Goal: Contribute content

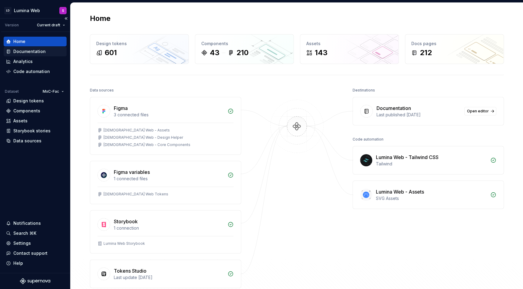
click at [35, 52] on div "Documentation" at bounding box center [29, 51] width 32 height 6
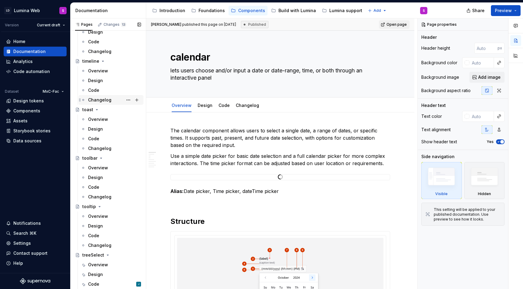
scroll to position [1653, 0]
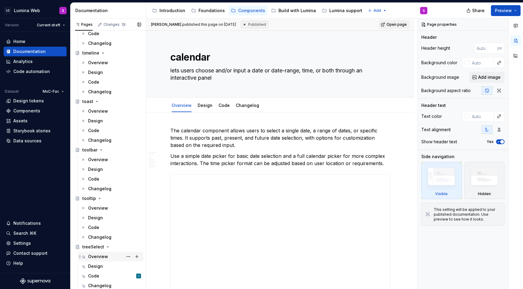
click at [105, 256] on div "Overview" at bounding box center [98, 256] width 20 height 6
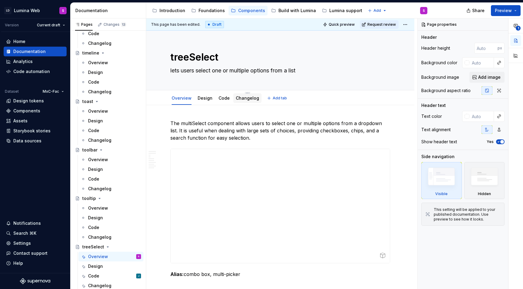
click at [244, 100] on link "Changelog" at bounding box center [247, 97] width 23 height 5
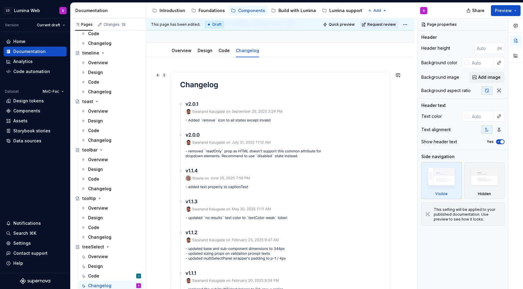
scroll to position [52, 0]
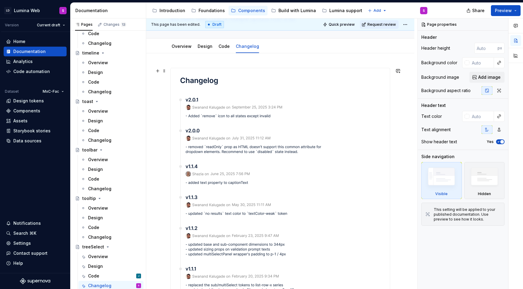
click at [265, 132] on img at bounding box center [254, 266] width 167 height 396
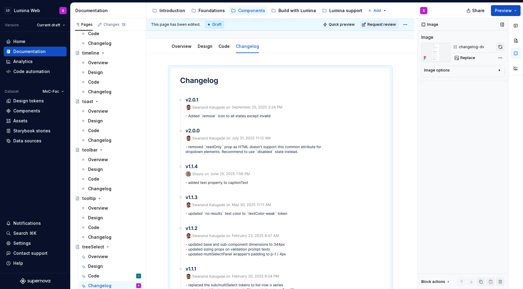
click at [497, 49] on button "button" at bounding box center [500, 47] width 8 height 8
click at [470, 59] on div "Replace" at bounding box center [479, 58] width 52 height 8
click at [109, 264] on div "Design" at bounding box center [114, 266] width 53 height 8
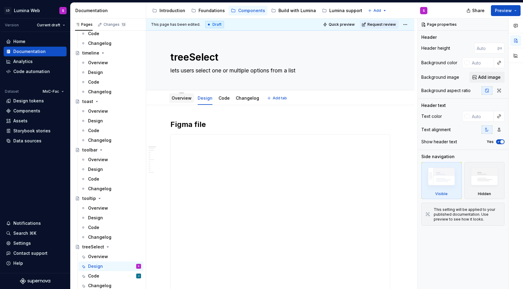
click at [179, 101] on div "Overview" at bounding box center [182, 98] width 20 height 6
click at [181, 99] on link "Overview" at bounding box center [182, 97] width 20 height 5
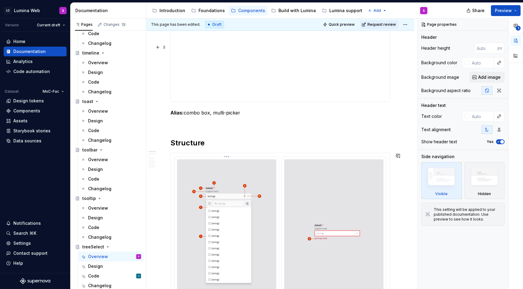
scroll to position [270, 0]
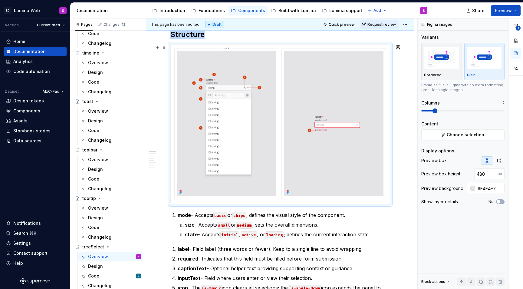
click at [232, 118] on img at bounding box center [226, 123] width 99 height 145
click at [517, 30] on span "1" at bounding box center [518, 28] width 5 height 5
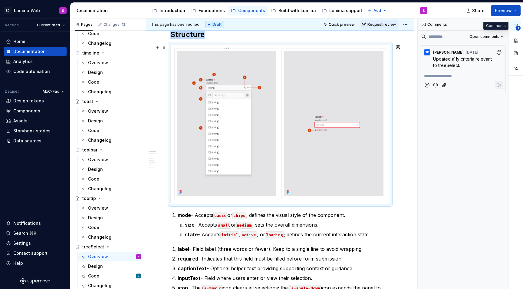
click at [248, 160] on img at bounding box center [226, 123] width 99 height 145
click at [515, 28] on button "1" at bounding box center [516, 25] width 11 height 11
click at [517, 29] on span "1" at bounding box center [518, 28] width 5 height 5
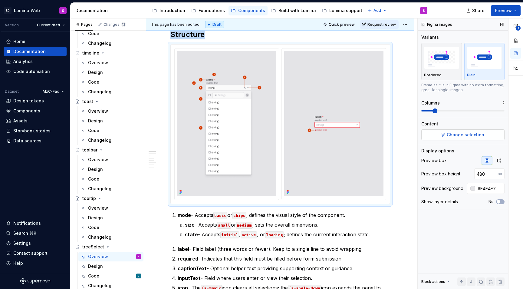
click at [456, 133] on span "Change selection" at bounding box center [466, 135] width 38 height 6
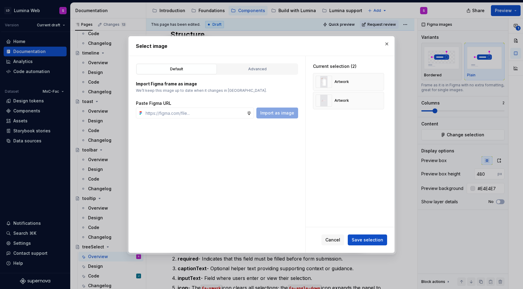
click at [281, 63] on div "Default Advanced" at bounding box center [217, 69] width 162 height 12
click at [274, 69] on div "Advanced" at bounding box center [258, 69] width 76 height 6
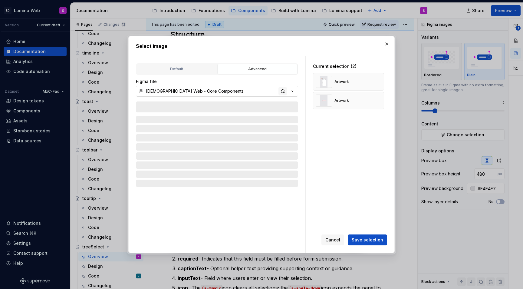
click at [284, 93] on div "button" at bounding box center [283, 91] width 8 height 8
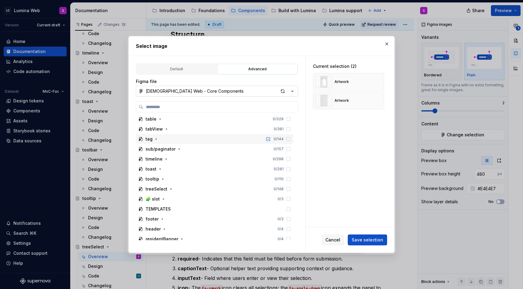
scroll to position [446, 0]
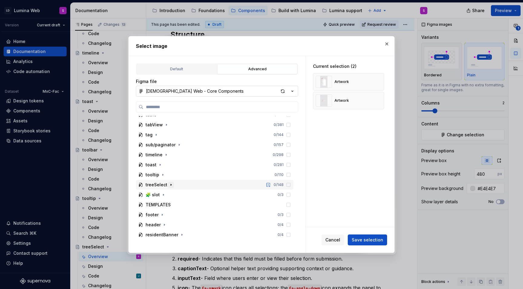
click at [170, 187] on icon "button" at bounding box center [171, 184] width 5 height 5
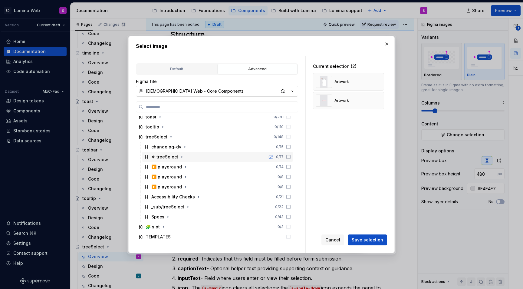
scroll to position [497, 0]
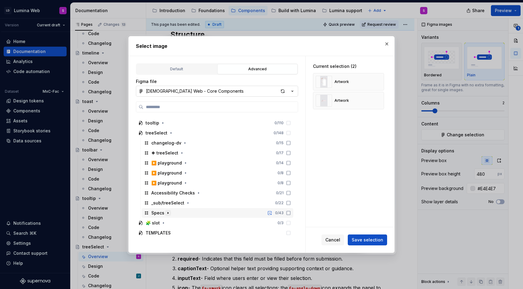
click at [166, 212] on icon "button" at bounding box center [168, 212] width 5 height 5
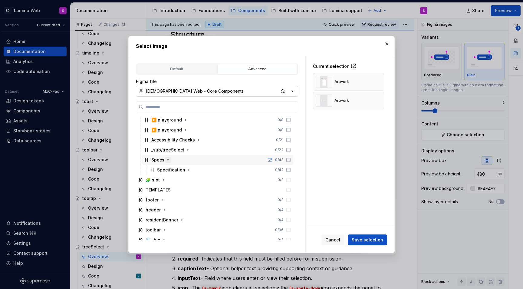
scroll to position [555, 0]
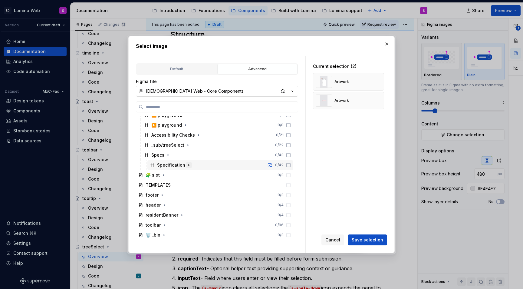
click at [189, 166] on icon "button" at bounding box center [189, 165] width 1 height 2
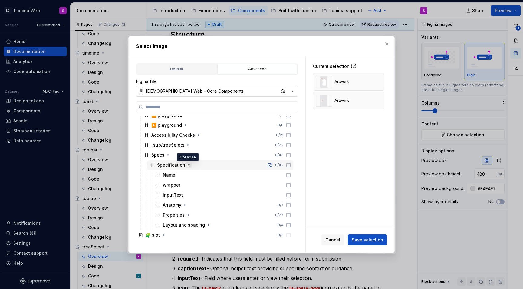
scroll to position [572, 0]
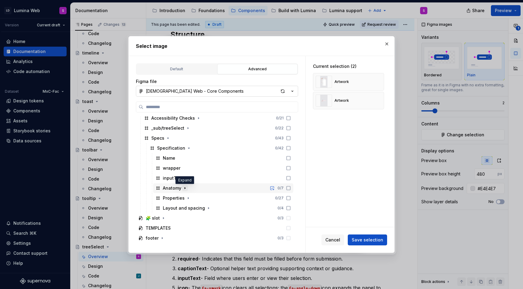
click at [185, 188] on icon "button" at bounding box center [185, 188] width 1 height 2
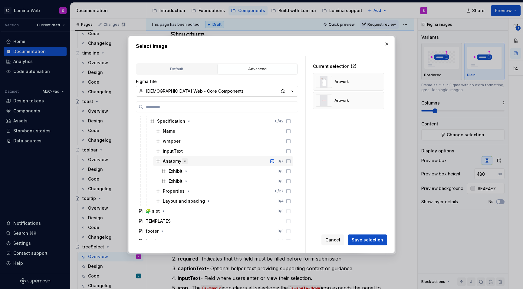
scroll to position [600, 0]
click at [186, 170] on icon "button" at bounding box center [186, 171] width 1 height 2
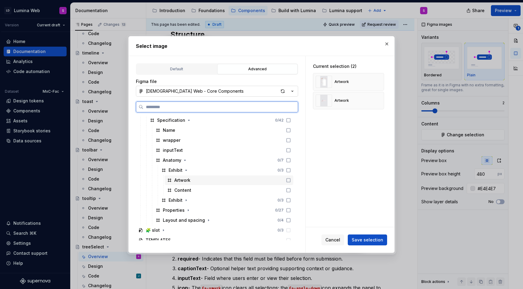
click at [291, 180] on icon at bounding box center [288, 180] width 5 height 5
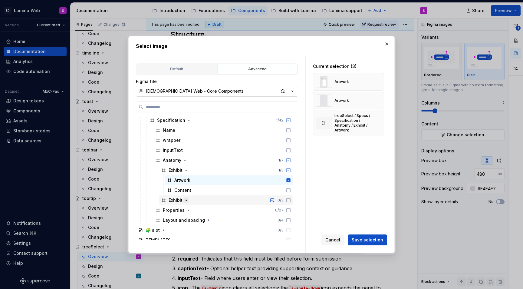
click at [185, 201] on icon "button" at bounding box center [186, 200] width 5 height 5
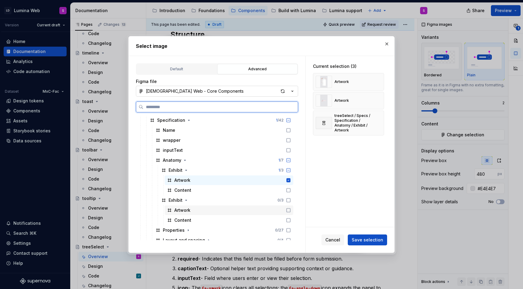
click at [291, 209] on div at bounding box center [287, 210] width 7 height 5
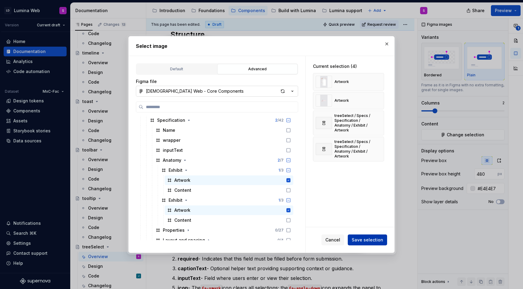
click at [366, 241] on span "Save selection" at bounding box center [367, 240] width 31 height 6
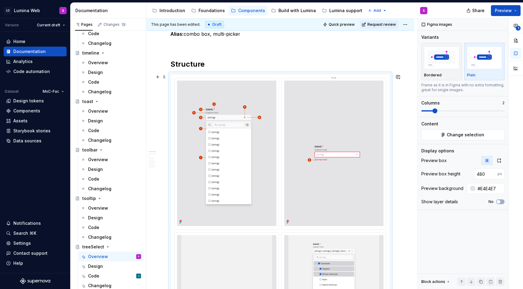
scroll to position [224, 0]
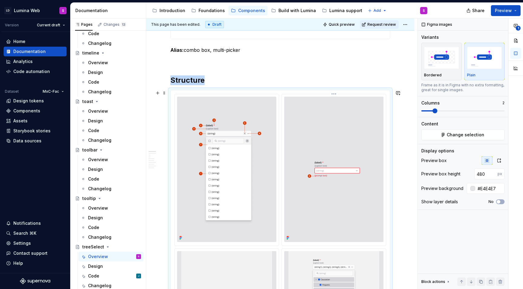
click at [333, 138] on img at bounding box center [333, 169] width 99 height 145
click at [337, 93] on html "LD Lumina Web S Version Current draft Home Documentation Analytics Code automat…" at bounding box center [261, 144] width 523 height 289
click at [345, 147] on div "Delete item" at bounding box center [368, 148] width 51 height 6
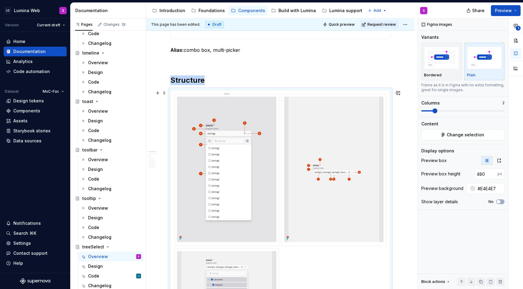
click at [228, 93] on html "LD Lumina Web S Version Current draft Home Documentation Analytics Code automat…" at bounding box center [261, 144] width 523 height 289
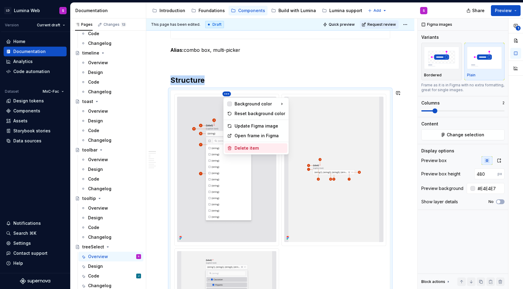
click at [242, 144] on div "Delete item" at bounding box center [256, 148] width 63 height 10
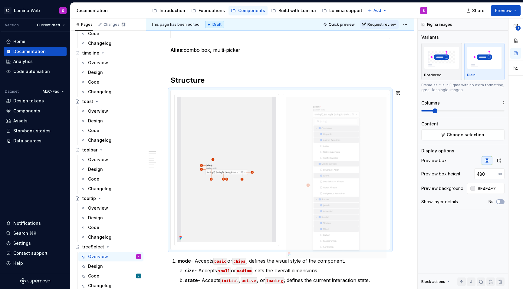
drag, startPoint x: 340, startPoint y: 163, endPoint x: 324, endPoint y: 161, distance: 16.4
click at [324, 161] on body "LD Lumina Web S Version Current draft Home Documentation Analytics Code automat…" at bounding box center [261, 144] width 523 height 289
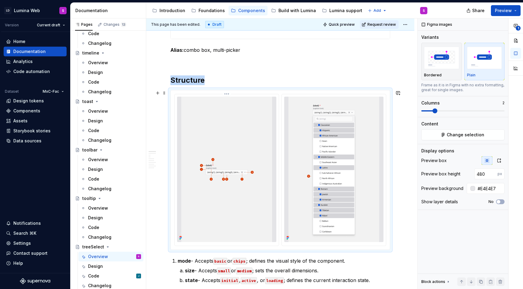
click at [261, 161] on img at bounding box center [226, 169] width 99 height 145
click at [229, 95] on html "LD Lumina Web S Version Current draft Home Documentation Analytics Code automat…" at bounding box center [261, 144] width 523 height 289
click at [247, 127] on div "Update Figma image" at bounding box center [260, 126] width 51 height 6
click at [341, 124] on img at bounding box center [333, 169] width 99 height 145
click at [336, 94] on html "LD Lumina Web S Version Current draft Home Documentation Analytics Code automat…" at bounding box center [261, 144] width 523 height 289
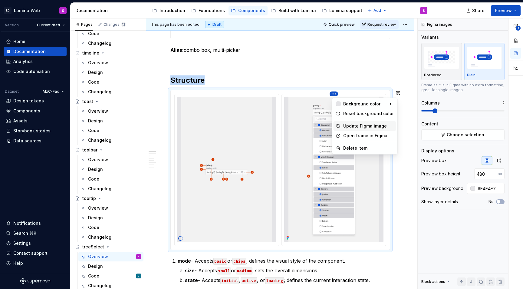
click at [352, 125] on div "Update Figma image" at bounding box center [368, 126] width 51 height 6
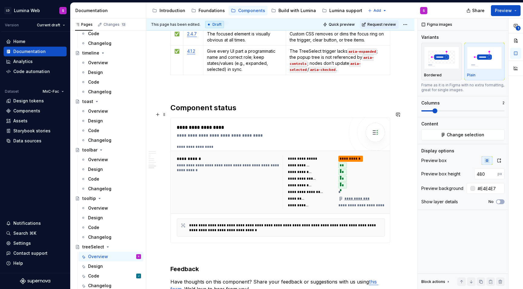
scroll to position [1576, 0]
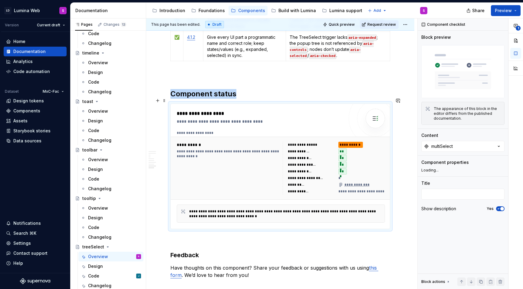
click at [337, 143] on div "**********" at bounding box center [334, 168] width 102 height 53
type textarea "*"
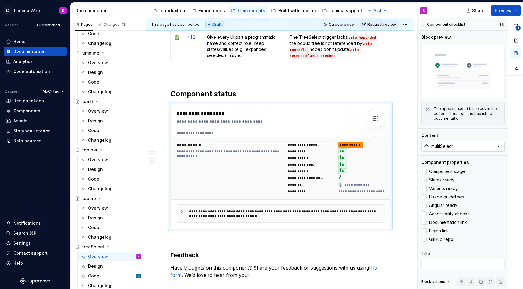
click at [459, 147] on button "multiSelect" at bounding box center [462, 146] width 83 height 11
type input "tree"
click at [434, 132] on div "Content" at bounding box center [429, 135] width 17 height 6
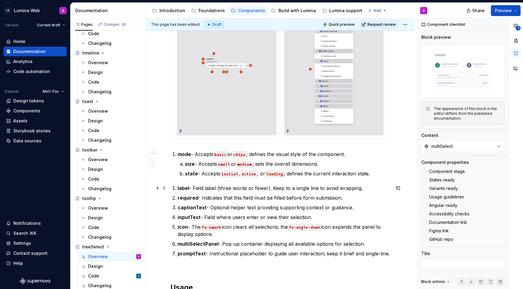
scroll to position [349, 0]
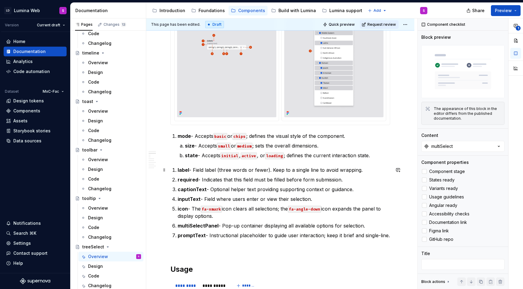
type textarea "*"
